Goal: Task Accomplishment & Management: Manage account settings

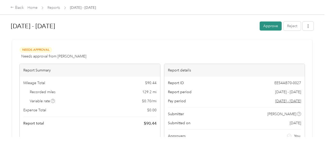
click at [278, 26] on button "Approve" at bounding box center [271, 26] width 22 height 9
click at [269, 26] on button "Approve" at bounding box center [271, 26] width 22 height 9
